Goal: Information Seeking & Learning: Find specific page/section

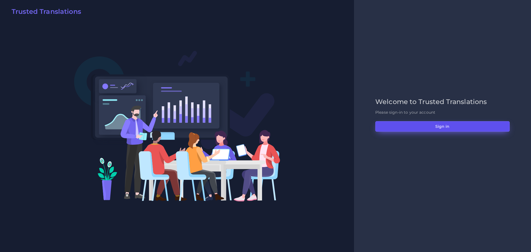
click at [422, 126] on button "Sign in" at bounding box center [442, 126] width 134 height 11
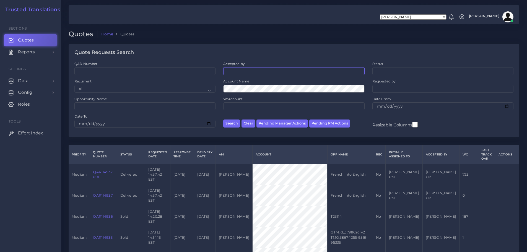
click at [252, 69] on ul at bounding box center [293, 70] width 140 height 6
click at [233, 72] on span "×" at bounding box center [233, 71] width 0 height 4
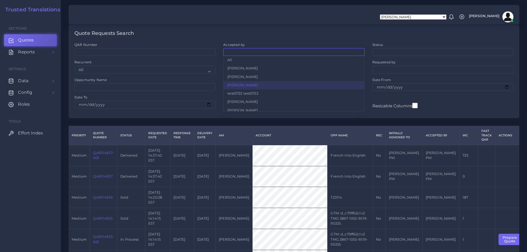
scroll to position [28, 0]
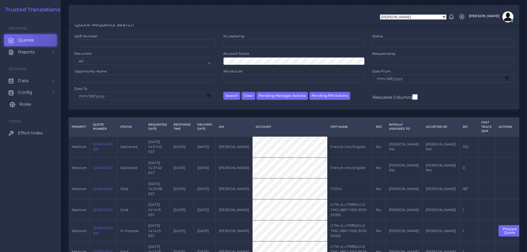
click at [24, 105] on span "Roles" at bounding box center [25, 104] width 12 height 6
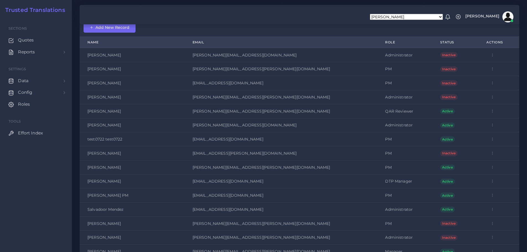
scroll to position [111, 0]
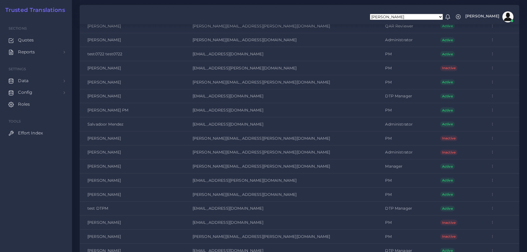
drag, startPoint x: 126, startPoint y: 167, endPoint x: 115, endPoint y: 167, distance: 11.1
click at [115, 167] on td "[PERSON_NAME]" at bounding box center [132, 166] width 105 height 14
click at [101, 165] on td "[PERSON_NAME]" at bounding box center [132, 166] width 105 height 14
copy td "Florencia"
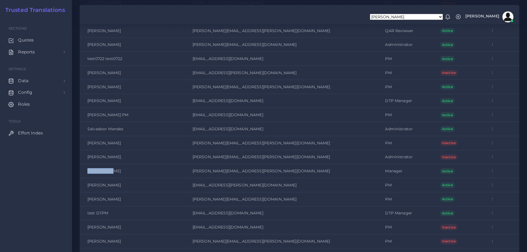
scroll to position [0, 0]
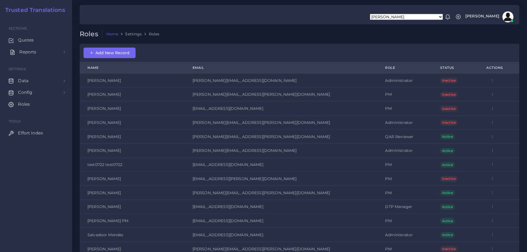
drag, startPoint x: 33, startPoint y: 40, endPoint x: 34, endPoint y: 48, distance: 9.0
click at [33, 40] on span "Quotes" at bounding box center [26, 40] width 16 height 6
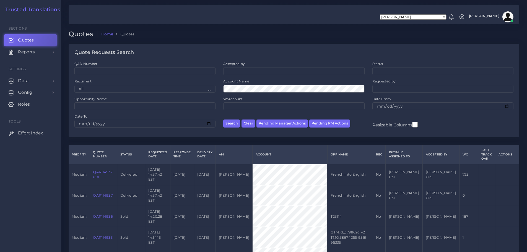
click at [244, 68] on ul at bounding box center [293, 70] width 140 height 6
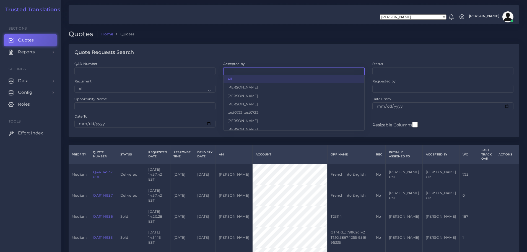
paste input "->orWhere('role',6)"
type input "->orWhere('role',6)"
paste input "[GEOGRAPHIC_DATA]"
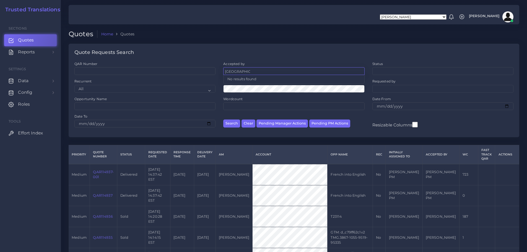
type input "[GEOGRAPHIC_DATA]"
click at [288, 55] on div "Quote Requests Search" at bounding box center [294, 53] width 450 height 18
click at [244, 73] on ul at bounding box center [293, 70] width 140 height 6
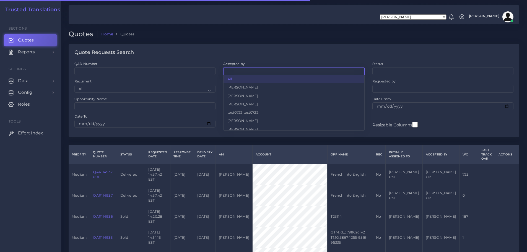
paste input "[GEOGRAPHIC_DATA]"
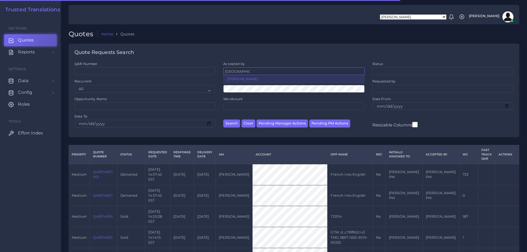
type input "[GEOGRAPHIC_DATA]"
click at [268, 52] on div "Quote Requests Search" at bounding box center [294, 53] width 450 height 18
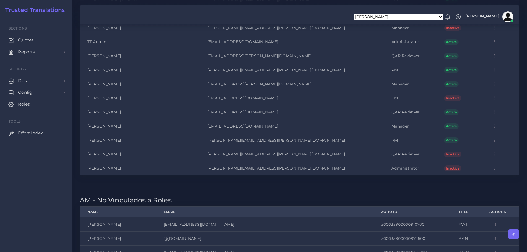
scroll to position [1119, 0]
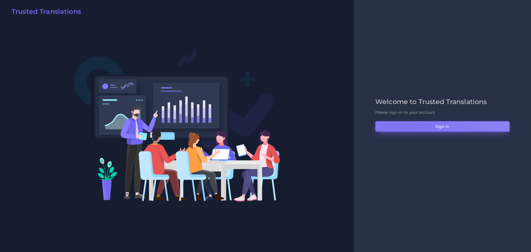
click at [408, 125] on button "Sign in" at bounding box center [442, 126] width 134 height 11
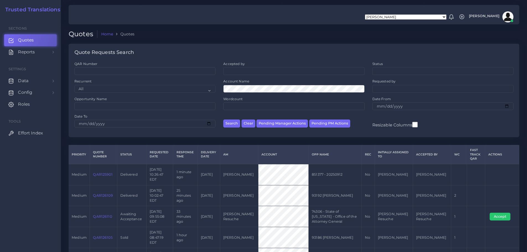
click at [251, 71] on ul at bounding box center [293, 70] width 140 height 6
type input "die"
select select "ec861b7b-650a-131b-9f23-6026f33dfb44"
click at [228, 124] on button "Search" at bounding box center [231, 123] width 17 height 8
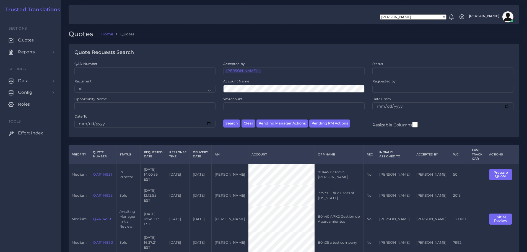
click at [259, 73] on span "×" at bounding box center [259, 71] width 0 height 4
select select
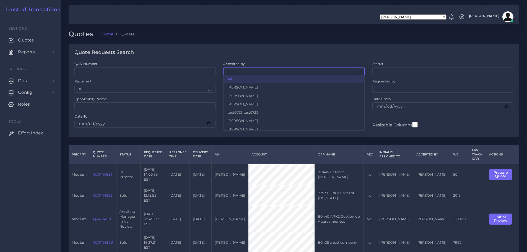
scroll to position [218, 0]
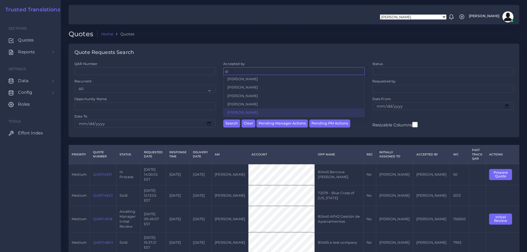
type input "di"
select select "ec861b7b-650a-131b-9f23-6026f33dfb44"
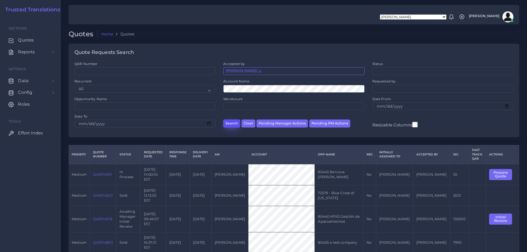
click at [229, 124] on button "Search" at bounding box center [231, 123] width 17 height 8
click at [125, 74] on input "QAR Number" at bounding box center [144, 71] width 141 height 8
click at [139, 58] on div "Quote Requests Search" at bounding box center [294, 53] width 450 height 18
click at [388, 87] on ul at bounding box center [442, 88] width 140 height 6
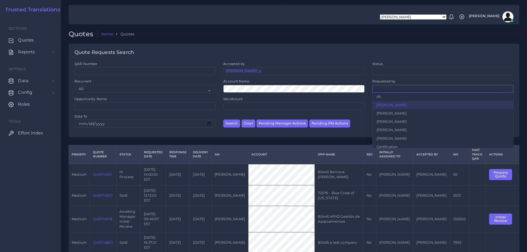
click at [347, 49] on div "Quote Requests Search" at bounding box center [294, 53] width 450 height 18
